Goal: Information Seeking & Learning: Learn about a topic

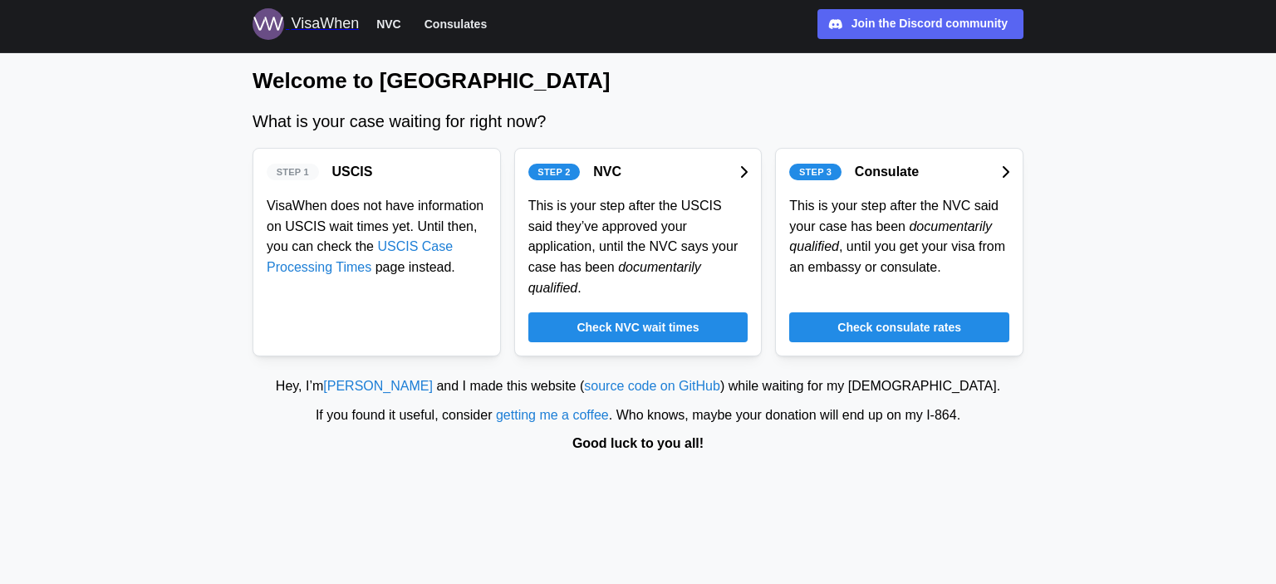
click at [885, 313] on span "Check consulate rates" at bounding box center [899, 327] width 124 height 28
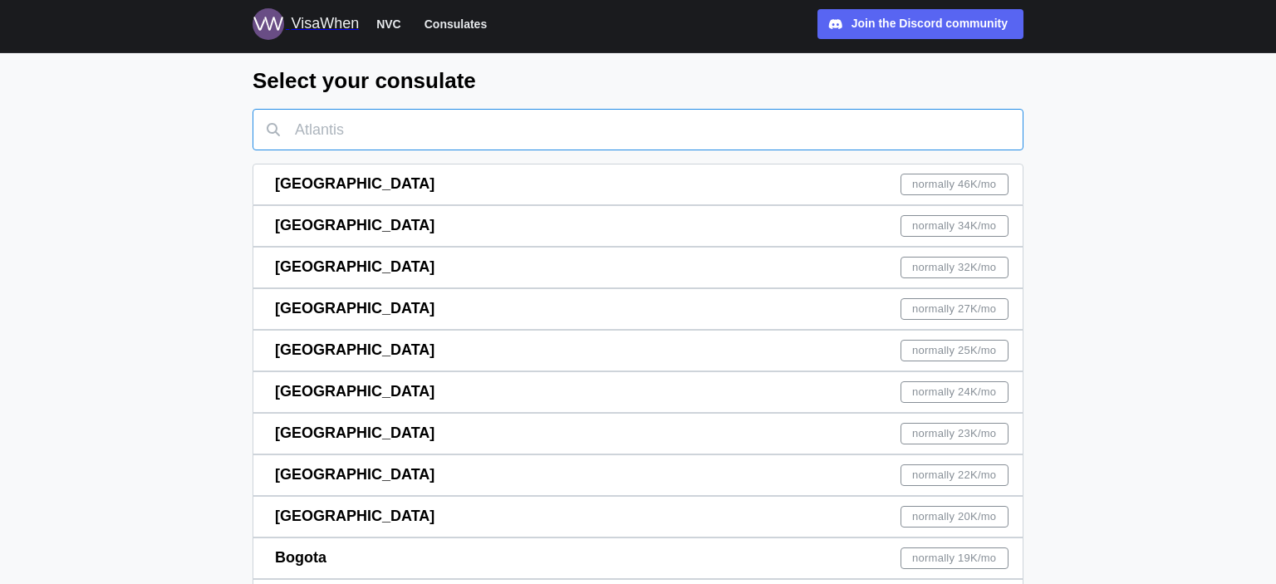
click at [481, 134] on input "text" at bounding box center [637, 130] width 771 height 42
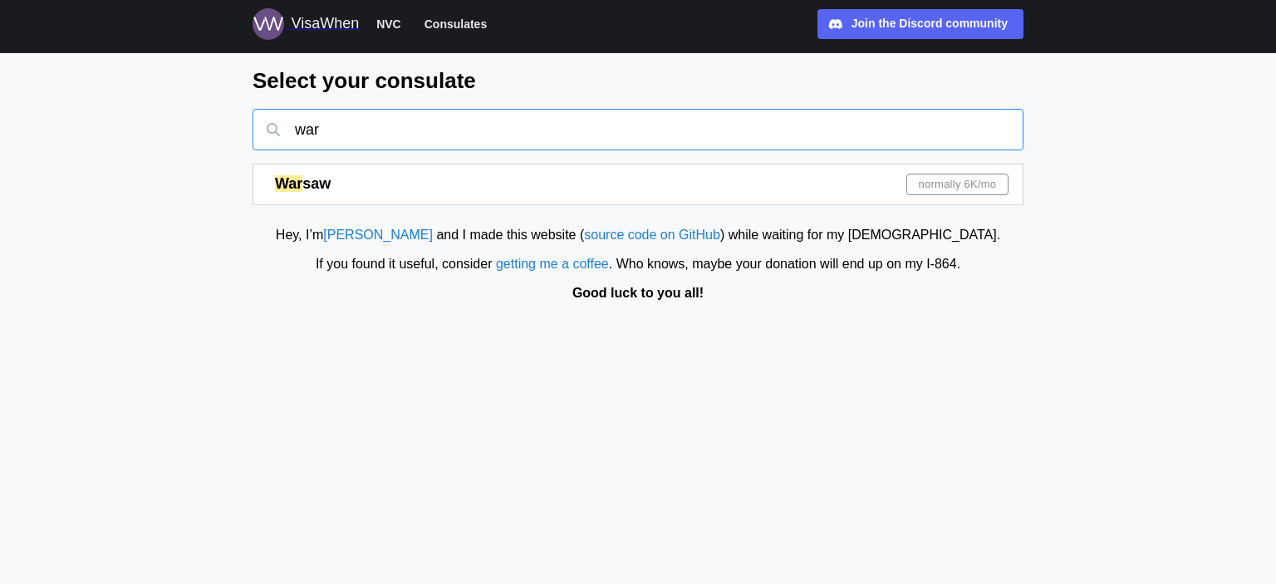
type input "war"
click at [464, 174] on div "War saw normally 6K /mo" at bounding box center [641, 184] width 733 height 40
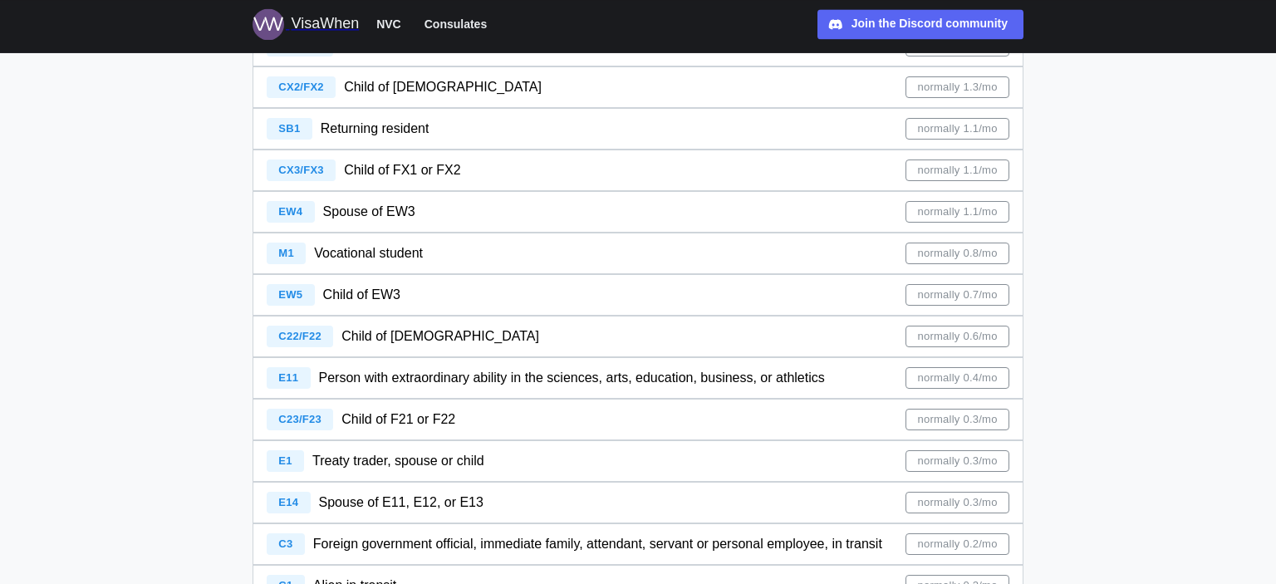
scroll to position [2192, 0]
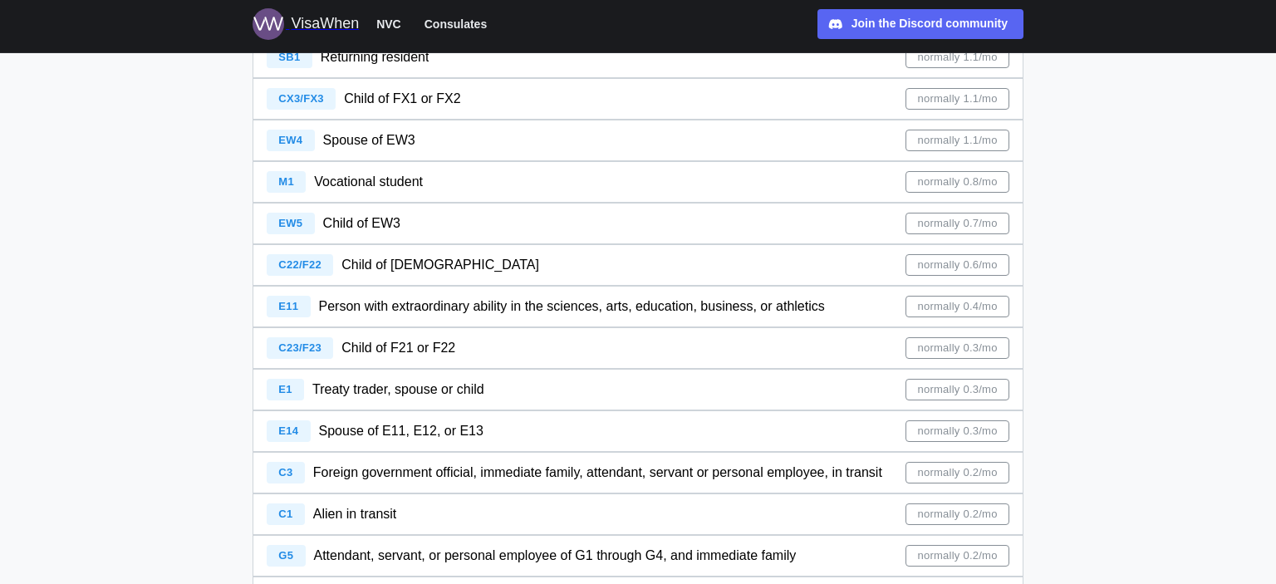
click at [972, 320] on div "E11 Person with extraordinary ability in the sciences, arts, education, busines…" at bounding box center [638, 306] width 742 height 40
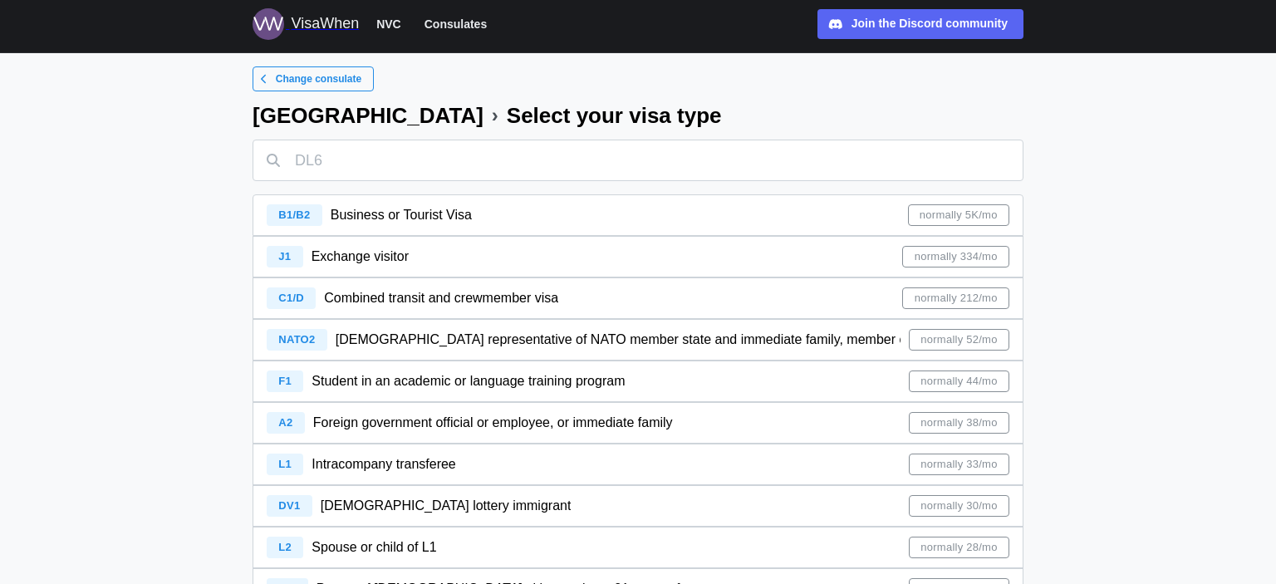
click at [430, 221] on span "Business or Tourist Visa" at bounding box center [401, 215] width 141 height 14
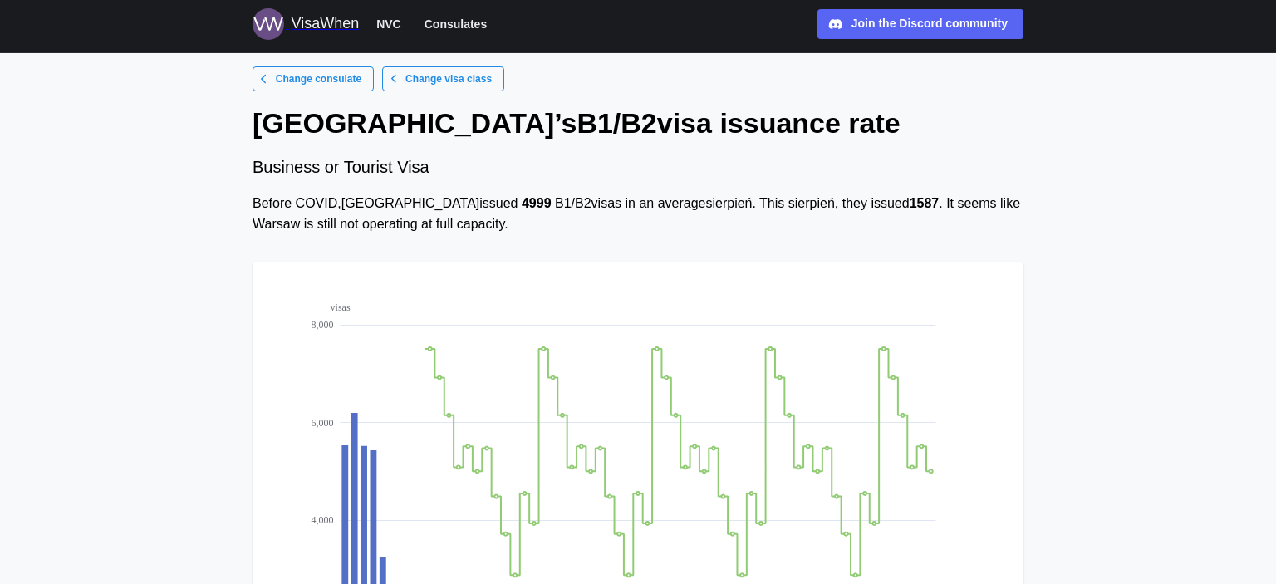
click at [144, 232] on main "Change consulate Change visa class Warsaw ’s B1/B2 visa issuance rate Business …" at bounding box center [638, 479] width 1276 height 959
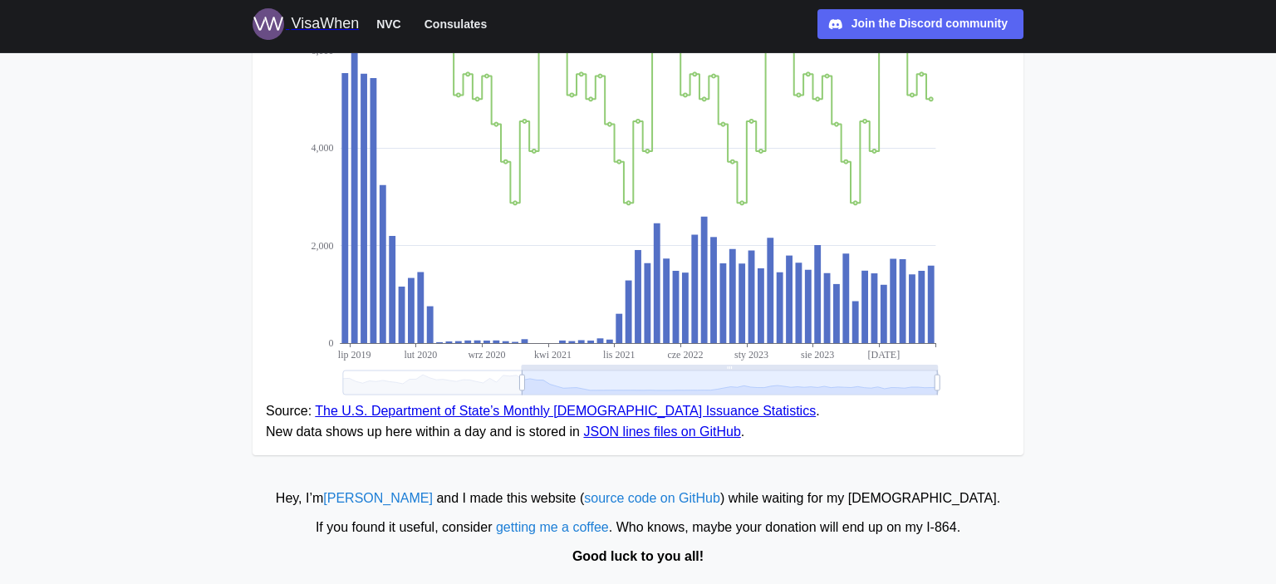
scroll to position [375, 0]
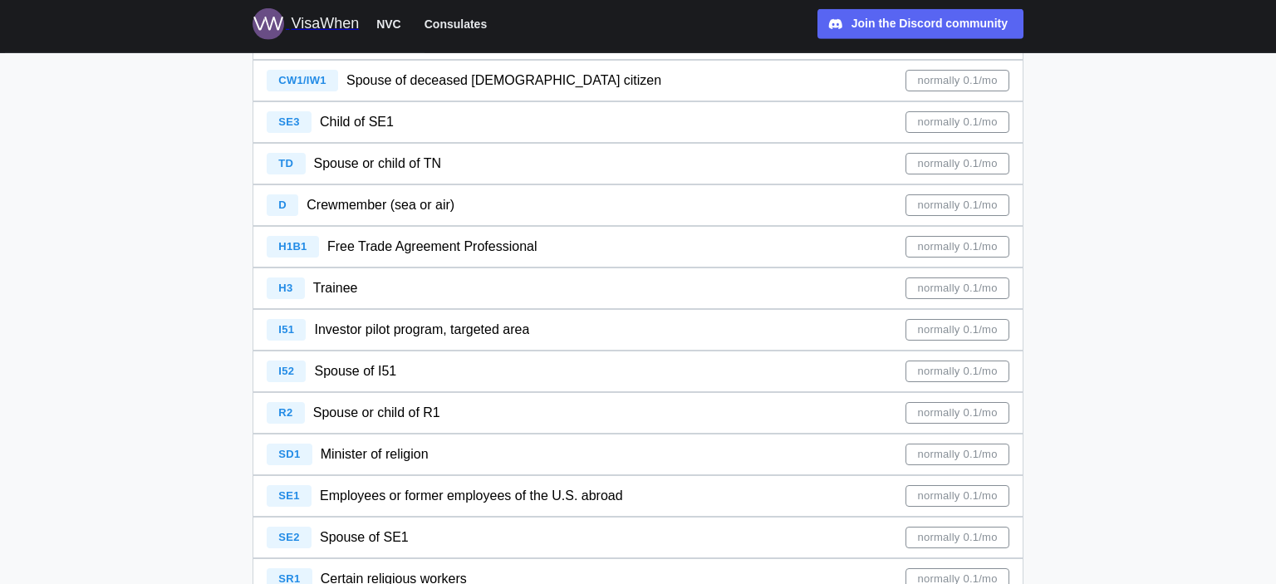
scroll to position [2973, 0]
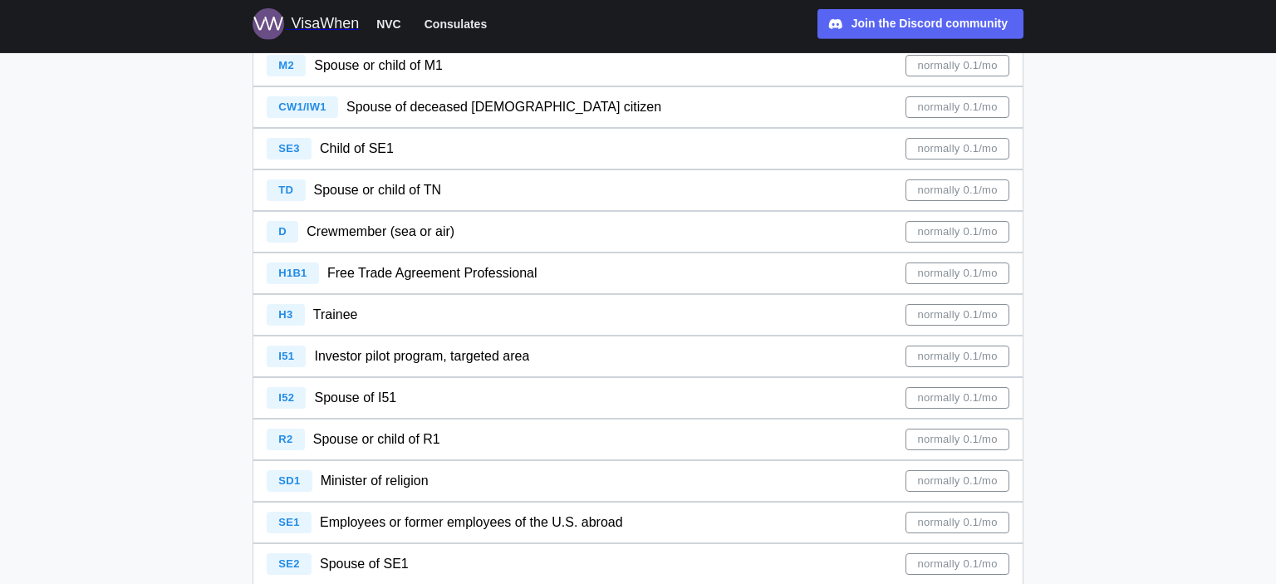
click at [952, 311] on span "normally 0.1/mo" at bounding box center [957, 315] width 80 height 20
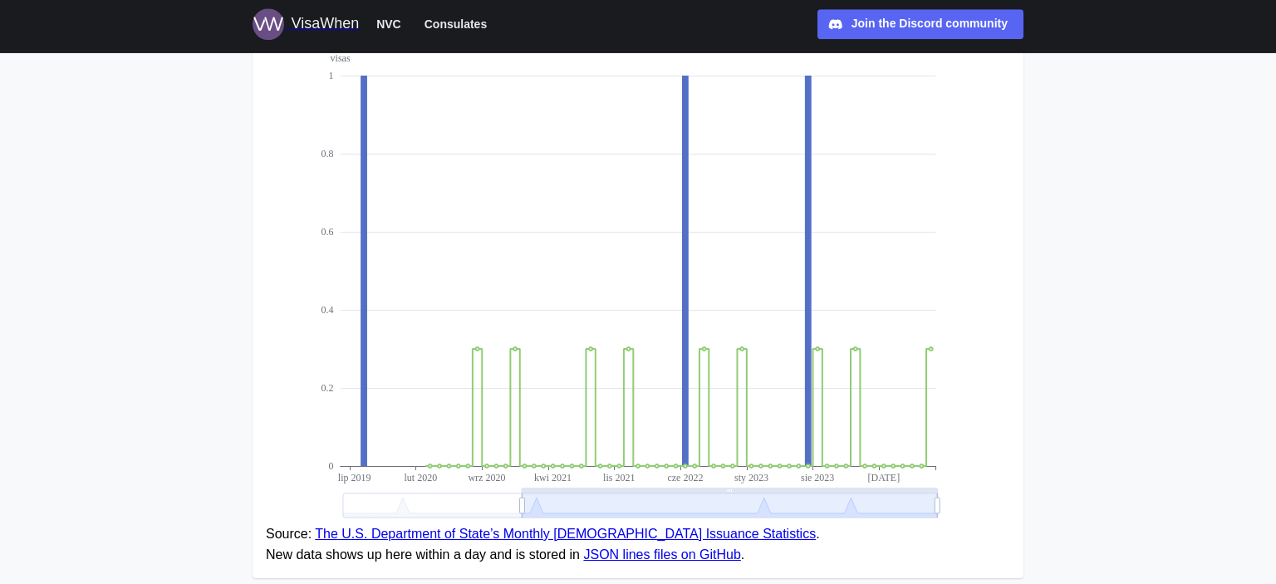
scroll to position [306, 0]
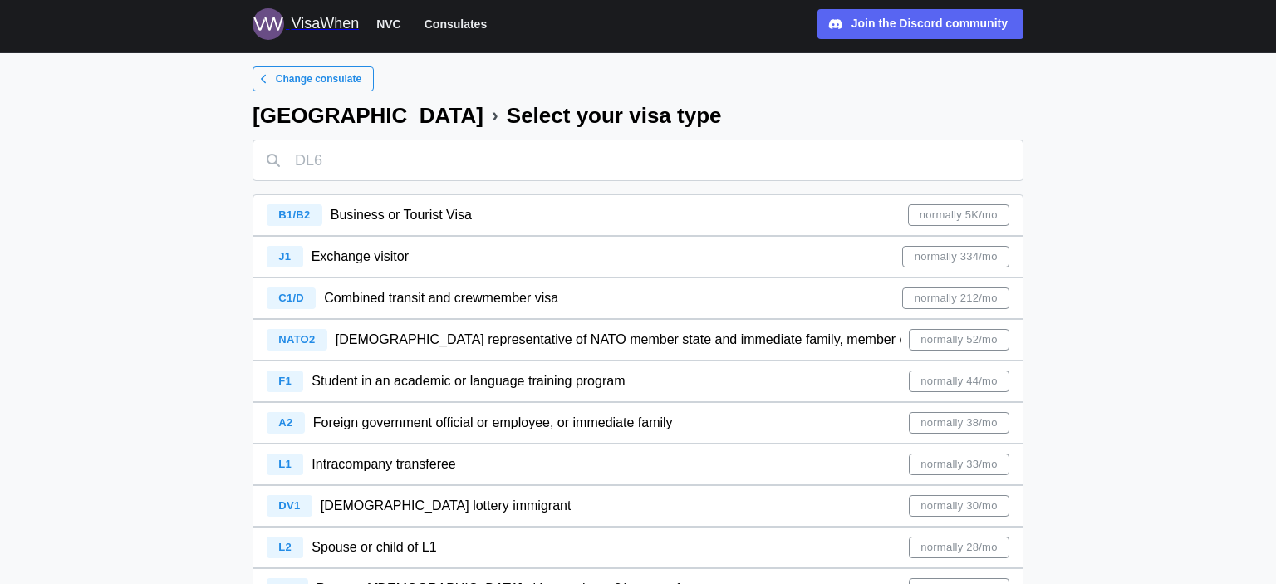
click at [370, 257] on span "Exchange visitor" at bounding box center [359, 256] width 97 height 14
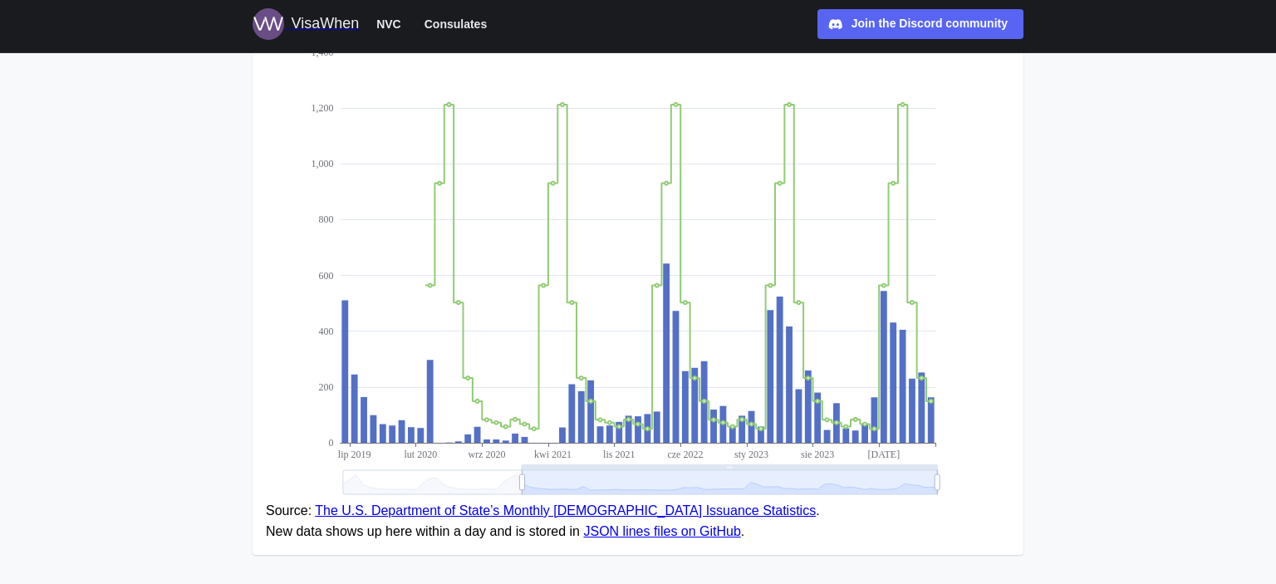
scroll to position [262, 0]
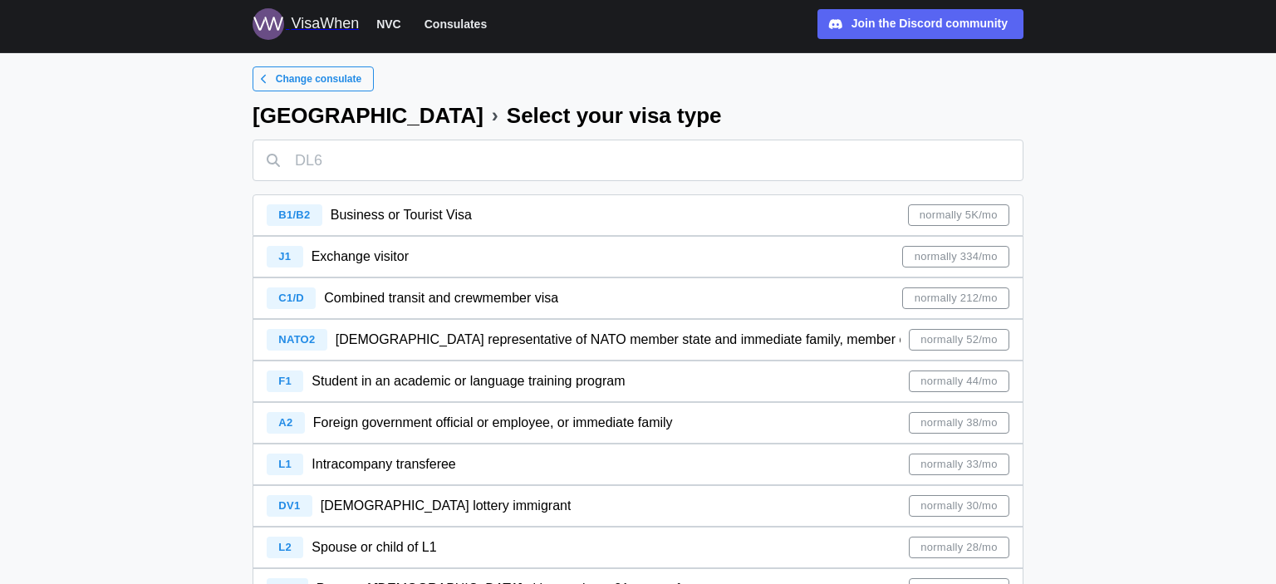
click at [330, 75] on span "Change consulate" at bounding box center [319, 78] width 86 height 23
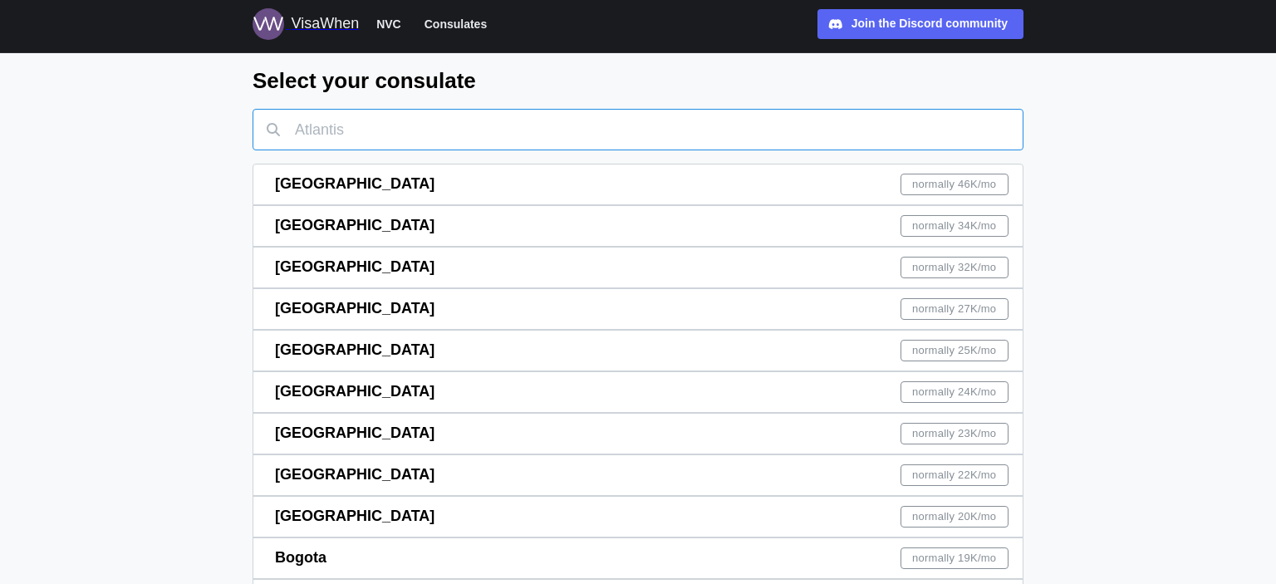
click at [411, 135] on input "text" at bounding box center [637, 130] width 771 height 42
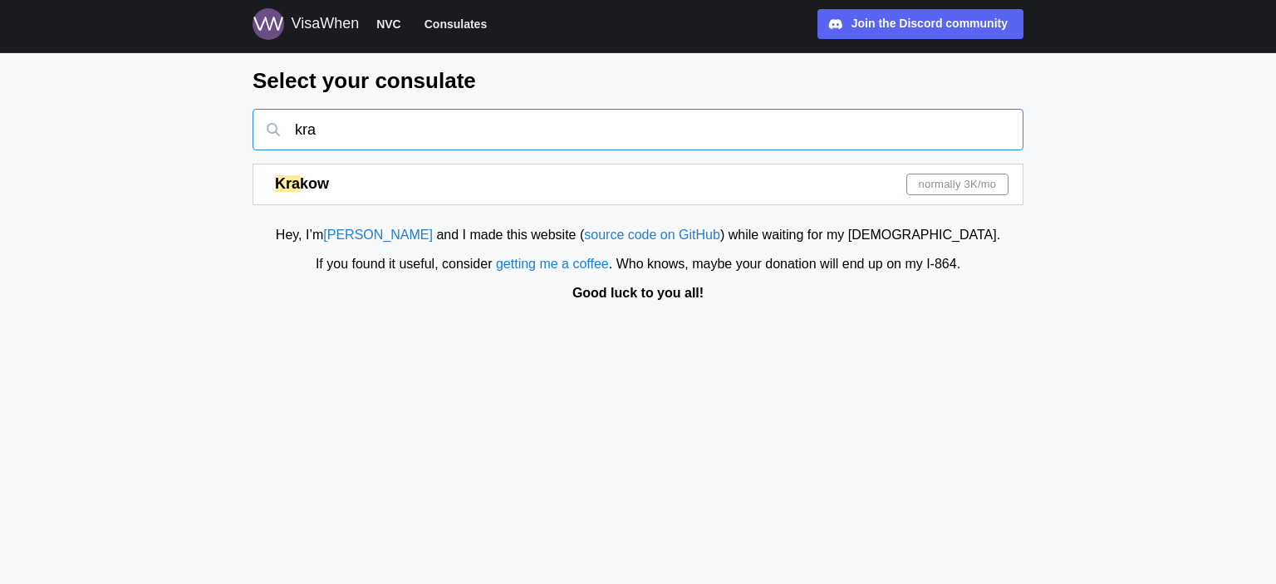
type input "kra"
click at [390, 176] on div "Kra kow normally 3K /mo" at bounding box center [641, 184] width 733 height 40
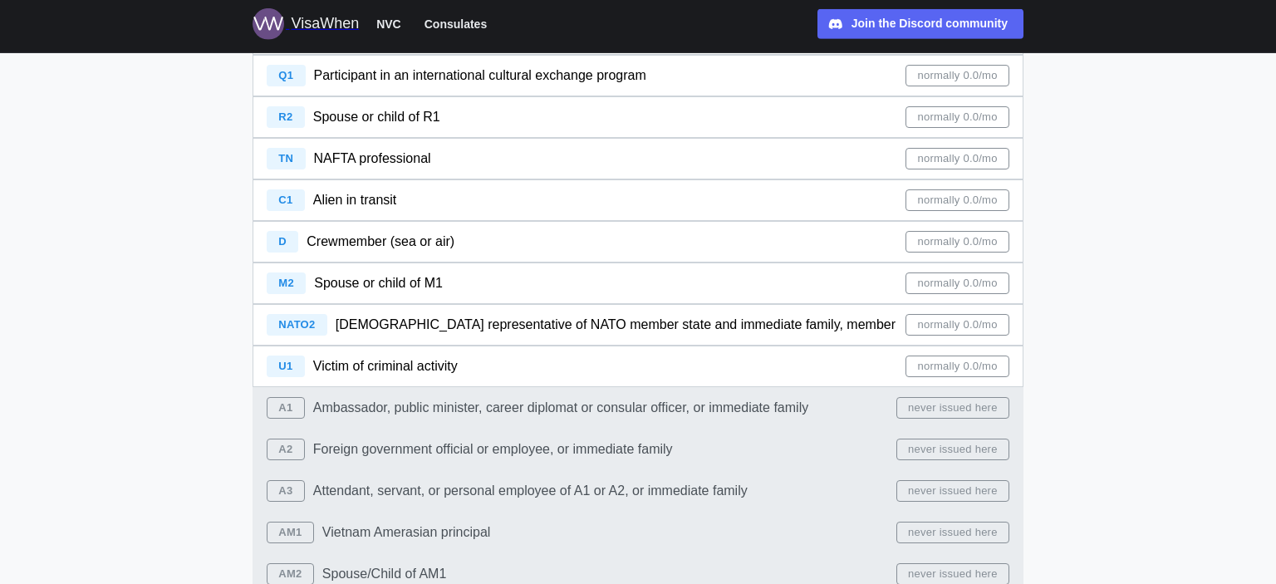
scroll to position [1315, 0]
